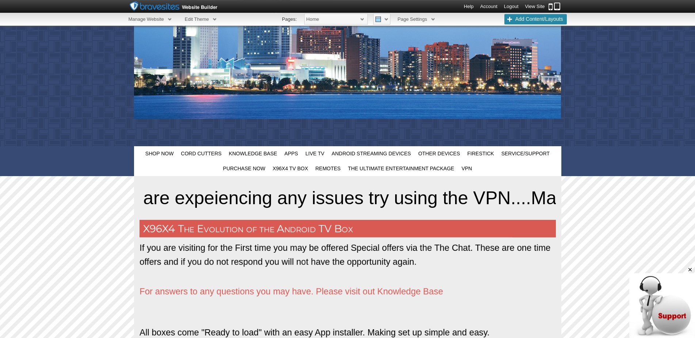
scroll to position [173, 0]
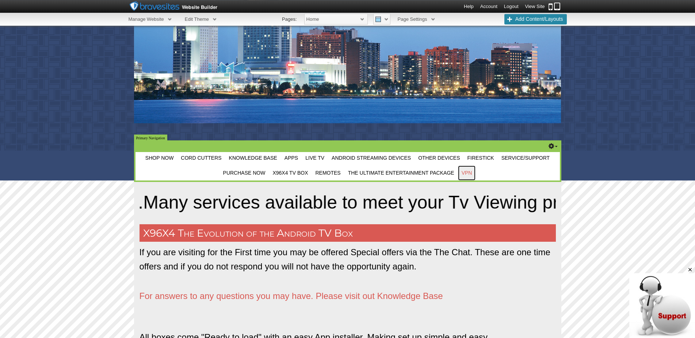
click at [468, 173] on span "VPN" at bounding box center [466, 173] width 11 height 6
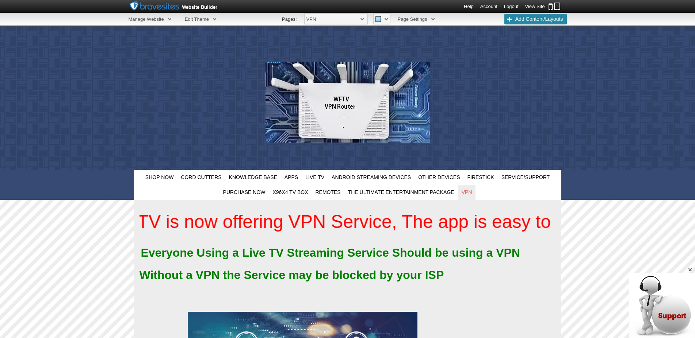
click at [533, 5] on link "View Site" at bounding box center [535, 6] width 20 height 5
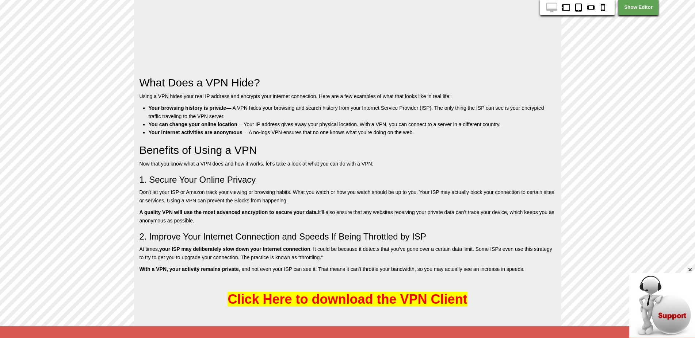
scroll to position [548, 0]
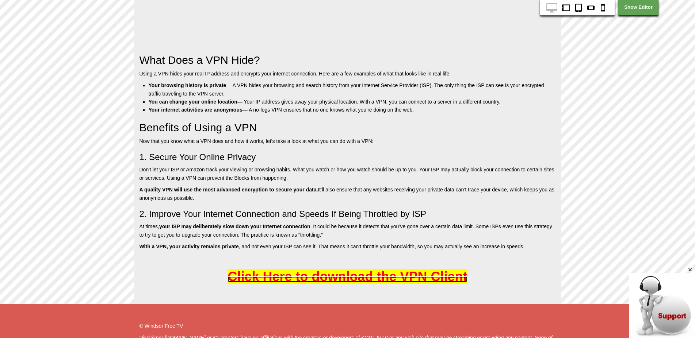
click at [350, 274] on span "Click Here to download the VPN Client" at bounding box center [346, 276] width 239 height 15
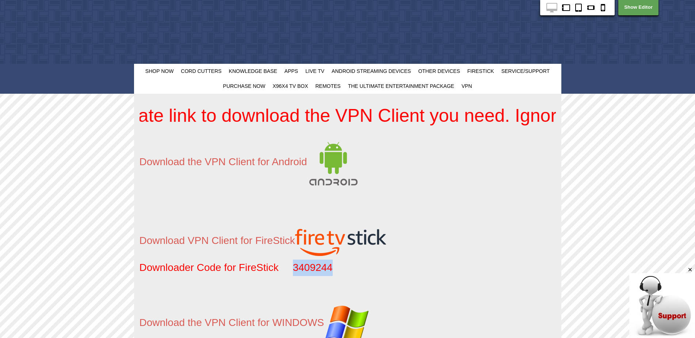
drag, startPoint x: 293, startPoint y: 268, endPoint x: 336, endPoint y: 271, distance: 42.5
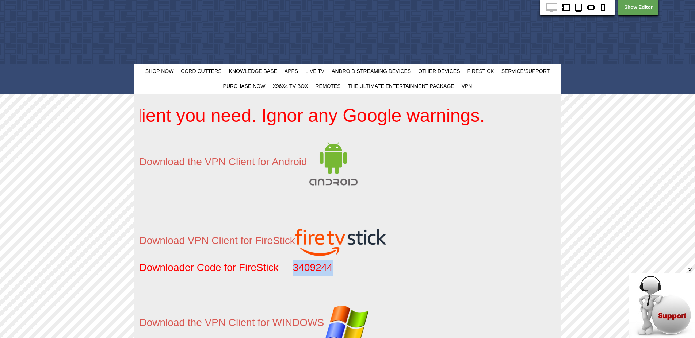
click at [336, 271] on p "Downloader Code for FireStick 3409244" at bounding box center [347, 268] width 416 height 16
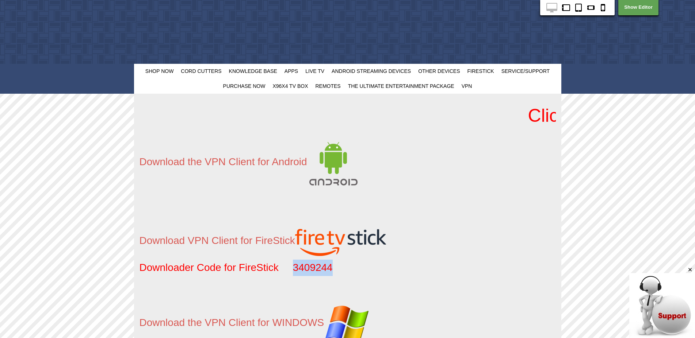
copy span "3409244"
